Goal: Check status

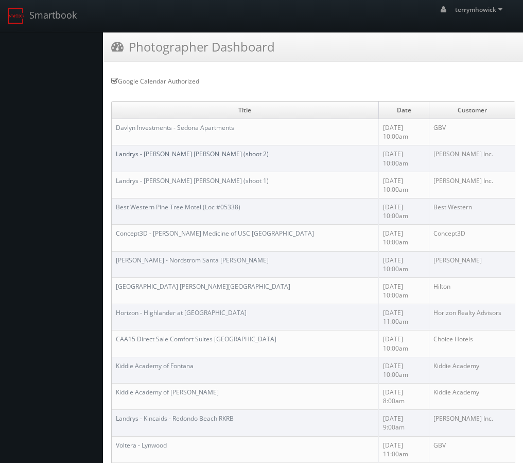
click at [178, 149] on link "Landrys - [PERSON_NAME] [PERSON_NAME] (shoot 2)" at bounding box center [192, 153] width 153 height 9
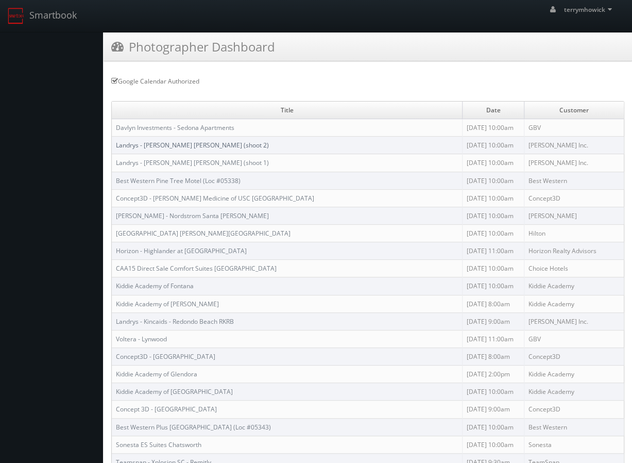
click at [199, 143] on link "Landrys - [PERSON_NAME] [PERSON_NAME] (shoot 2)" at bounding box center [192, 145] width 153 height 9
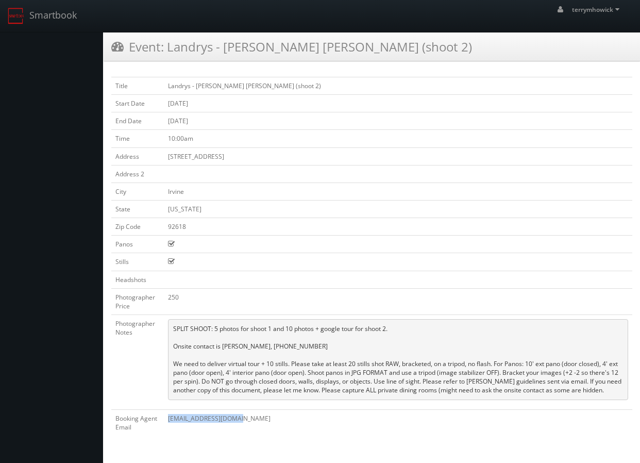
drag, startPoint x: 168, startPoint y: 410, endPoint x: 244, endPoint y: 409, distance: 75.7
click at [244, 409] on td "rredmon@cs3design.com" at bounding box center [398, 422] width 468 height 26
copy td "rredmon@cs3design.com"
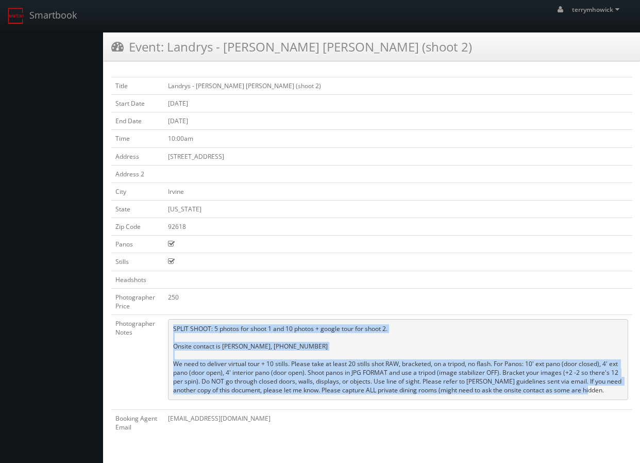
drag, startPoint x: 174, startPoint y: 325, endPoint x: 482, endPoint y: 379, distance: 312.2
click at [589, 386] on pre "SPLIT SHOOT: 5 photos for shoot 1 and 10 photos + google tour for shoot 2. Onsi…" at bounding box center [398, 359] width 460 height 81
copy pre "SPLIT SHOOT: 5 photos for shoot 1 and 10 photos + google tour for shoot 2. Onsi…"
click at [347, 336] on pre "SPLIT SHOOT: 5 photos for shoot 1 and 10 photos + google tour for shoot 2. Onsi…" at bounding box center [398, 359] width 460 height 81
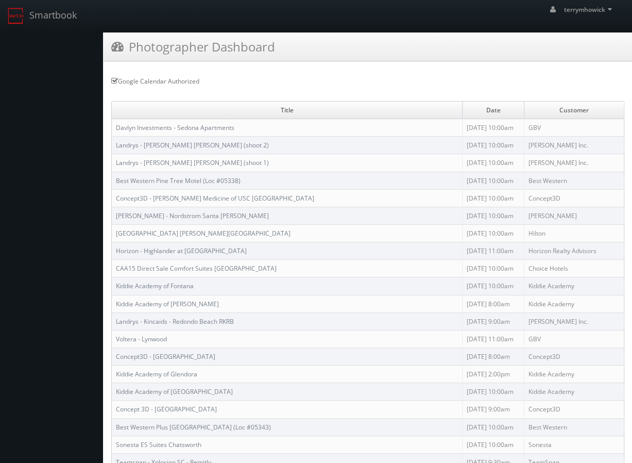
drag, startPoint x: 540, startPoint y: 160, endPoint x: 113, endPoint y: 145, distance: 426.8
copy tbody "Landrys - Mastro's Irvine MAIR (shoot 2) 10/02/2025 10:00am Landry's Inc. Landr…"
click at [566, 157] on td "[PERSON_NAME] Inc." at bounding box center [574, 163] width 100 height 18
drag, startPoint x: 551, startPoint y: 163, endPoint x: 111, endPoint y: 140, distance: 440.1
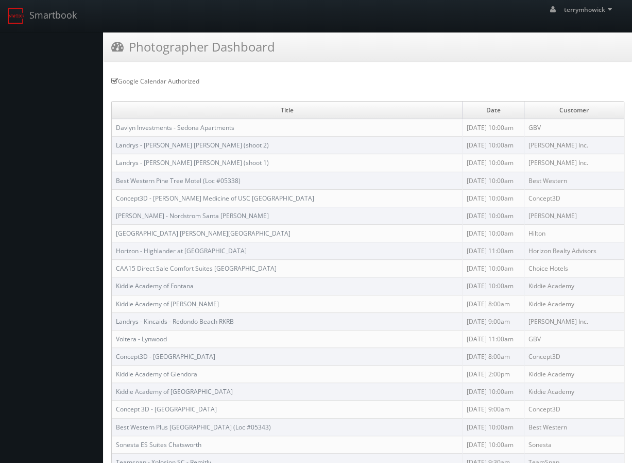
click at [383, 163] on td "Landrys - [PERSON_NAME] [PERSON_NAME] (shoot 1)" at bounding box center [287, 163] width 351 height 18
drag, startPoint x: 551, startPoint y: 162, endPoint x: 130, endPoint y: 146, distance: 421.8
copy tbody "Landrys - Mastro's Irvine MAIR (shoot 2) 10/02/2025 10:00am Landry's Inc. Landr…"
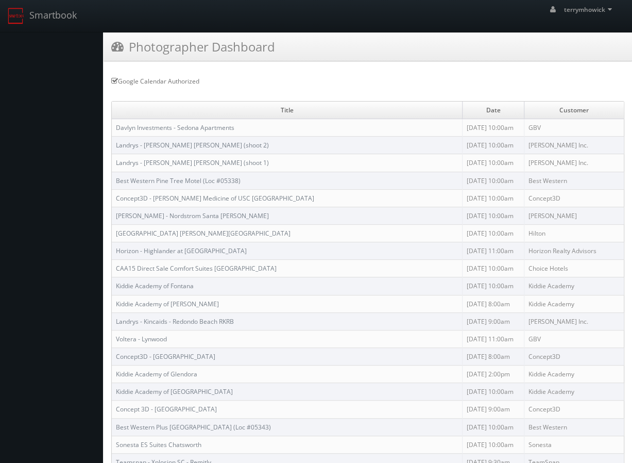
click at [371, 145] on td "Landrys - [PERSON_NAME] [PERSON_NAME] (shoot 2)" at bounding box center [287, 146] width 351 height 18
